Goal: Information Seeking & Learning: Learn about a topic

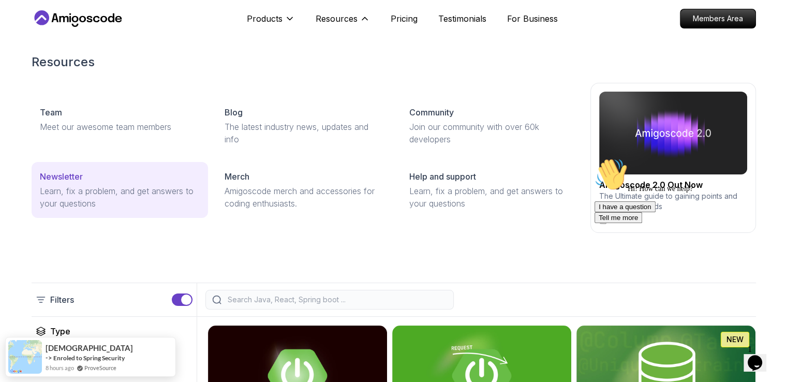
click at [74, 200] on p "Learn, fix a problem, and get answers to your questions" at bounding box center [120, 197] width 160 height 25
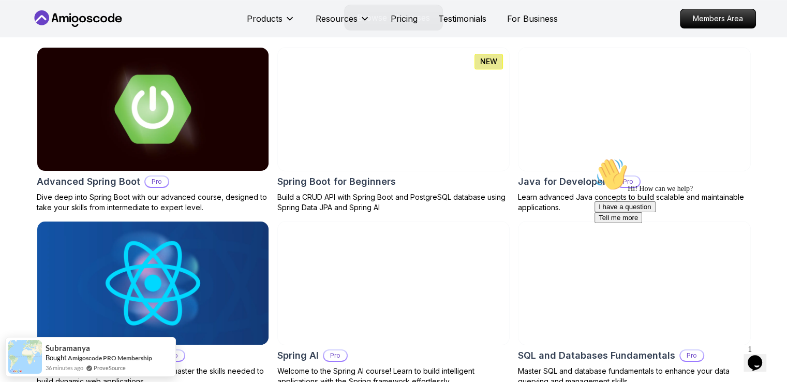
scroll to position [463, 0]
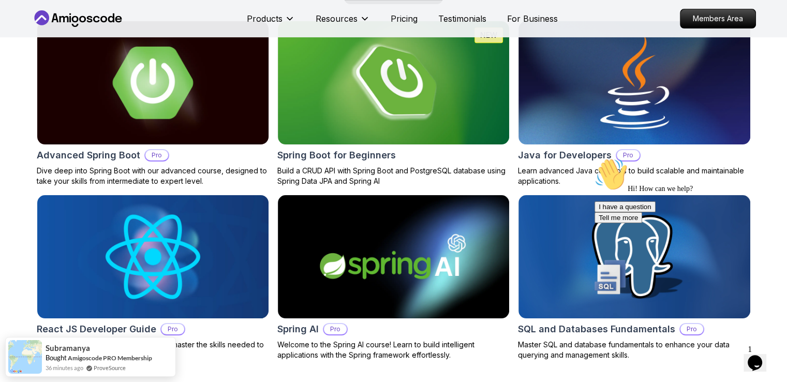
click at [120, 109] on img at bounding box center [152, 82] width 243 height 129
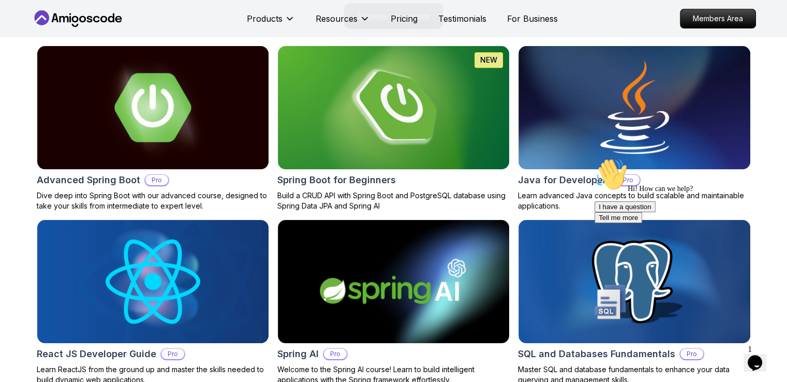
scroll to position [463, 0]
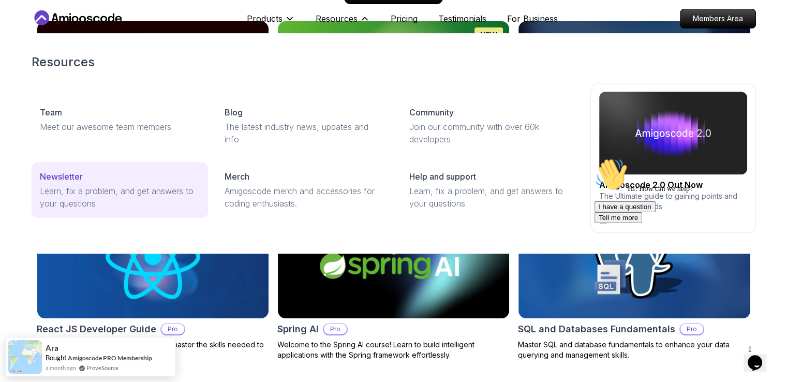
click at [110, 194] on p "Learn, fix a problem, and get answers to your questions" at bounding box center [120, 197] width 160 height 25
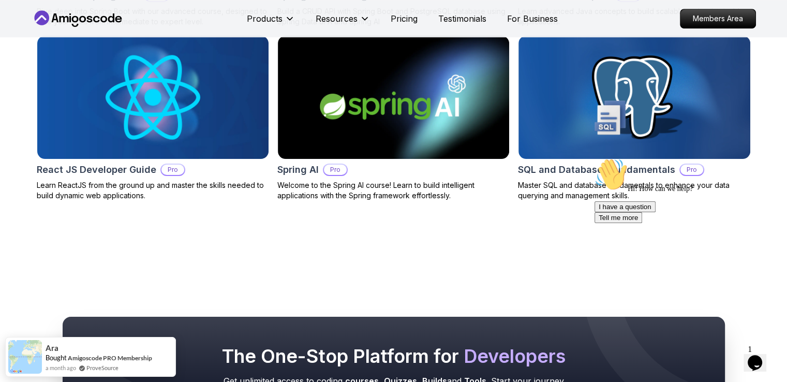
scroll to position [596, 0]
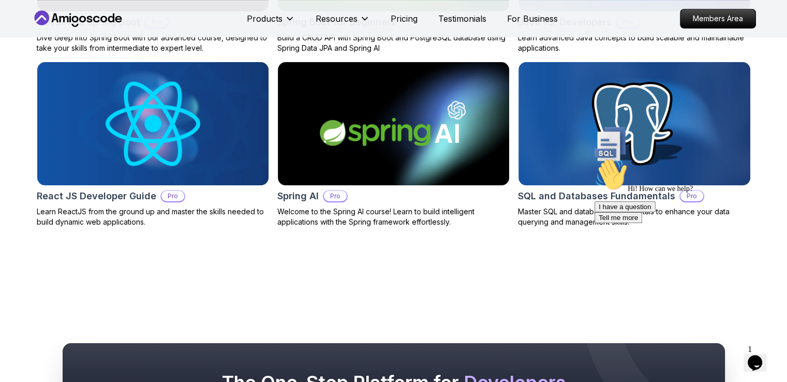
drag, startPoint x: 794, startPoint y: 89, endPoint x: 157, endPoint y: 87, distance: 637.2
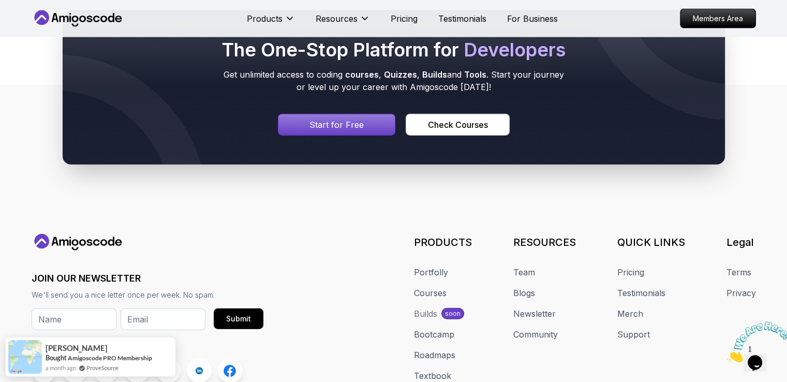
click at [8, 93] on div "The One-Stop Platform for Developers Get unlimited access to coding courses , Q…" at bounding box center [393, 87] width 787 height 253
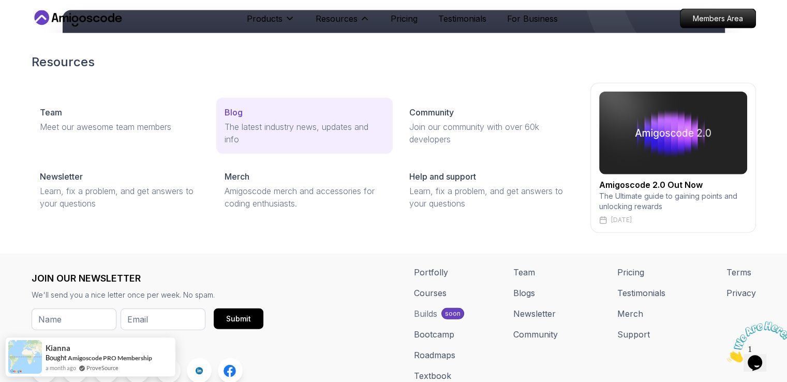
click at [255, 124] on p "The latest industry news, updates and info" at bounding box center [304, 133] width 160 height 25
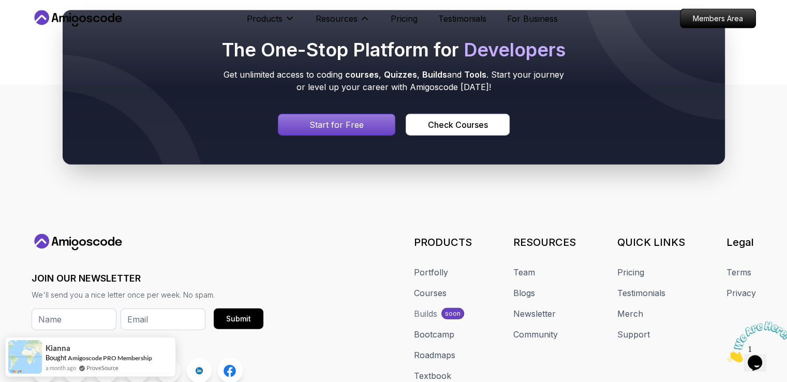
click at [255, 124] on p "The latest industry news, updates and info" at bounding box center [304, 133] width 160 height 25
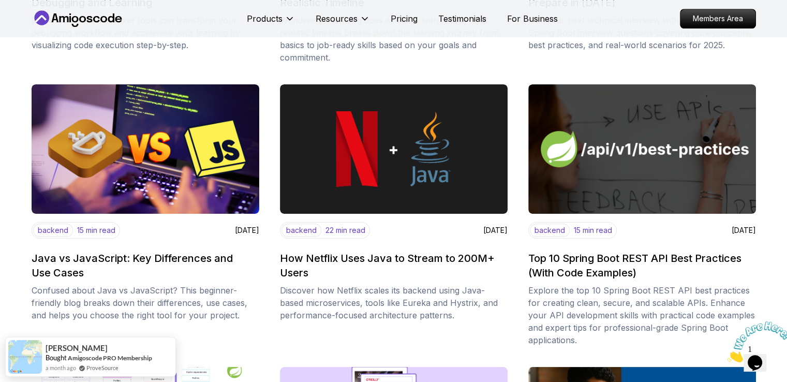
scroll to position [911, 0]
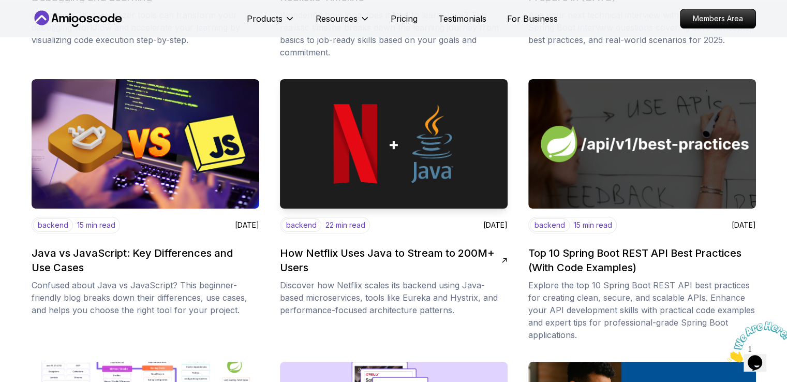
click at [426, 164] on img at bounding box center [393, 144] width 239 height 136
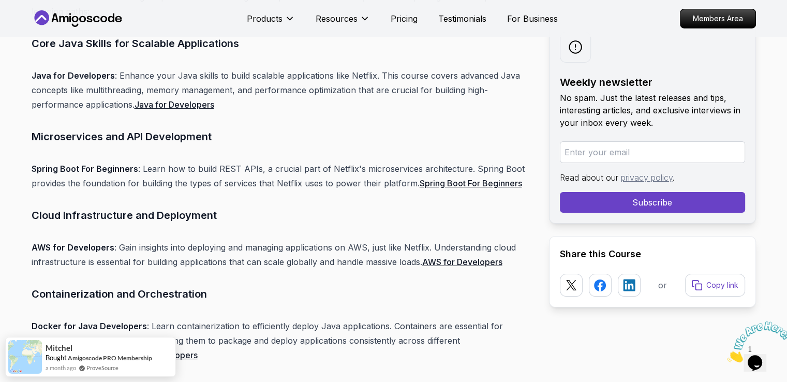
scroll to position [7715, 0]
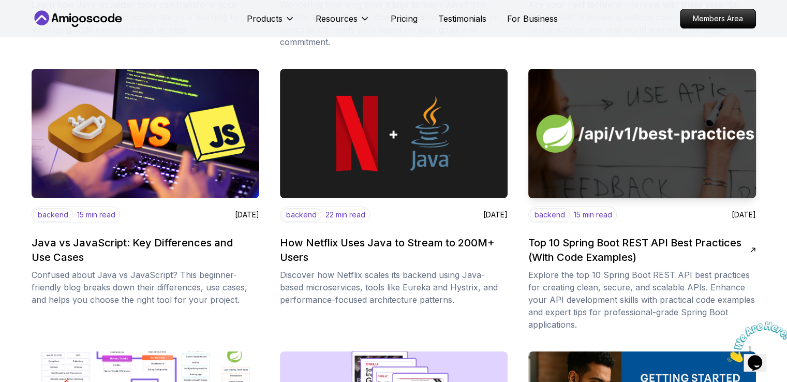
scroll to position [911, 0]
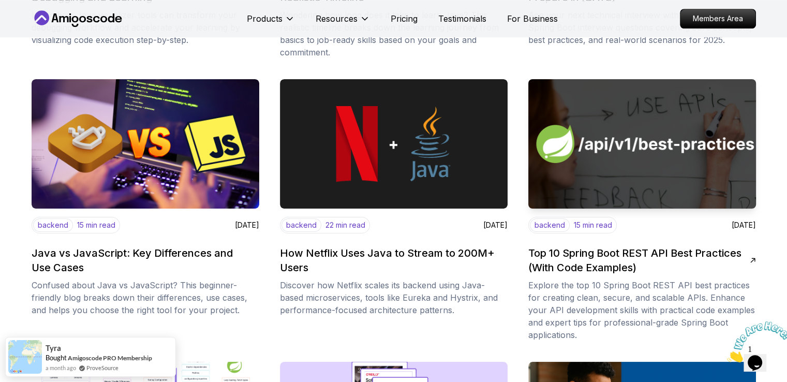
click at [670, 195] on img at bounding box center [641, 144] width 239 height 136
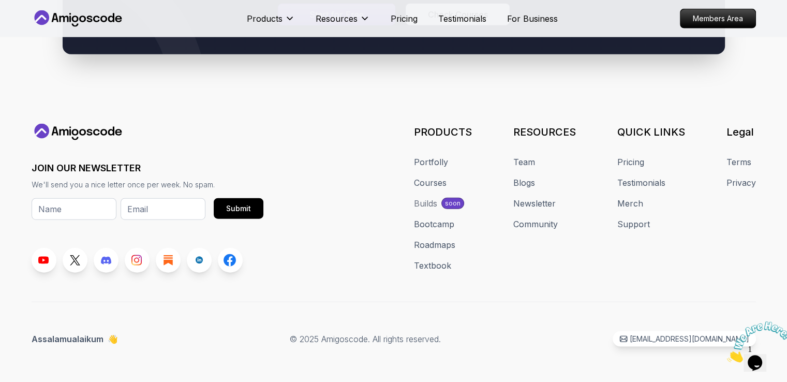
scroll to position [13518, 0]
